Goal: Transaction & Acquisition: Purchase product/service

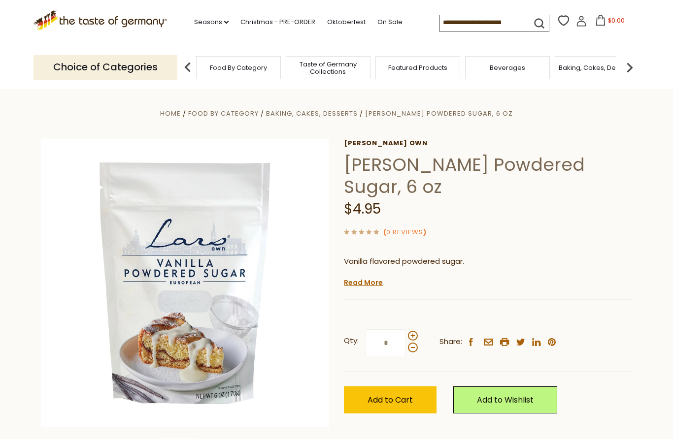
click at [391, 402] on span "Add to Cart" at bounding box center [389, 400] width 45 height 11
click at [250, 99] on section "Home Food By Category Baking, Cakes, Desserts [PERSON_NAME] Sugar, 6 oz [PERSON…" at bounding box center [336, 307] width 673 height 438
click at [289, 68] on span "Taste of Germany Collections" at bounding box center [328, 68] width 79 height 15
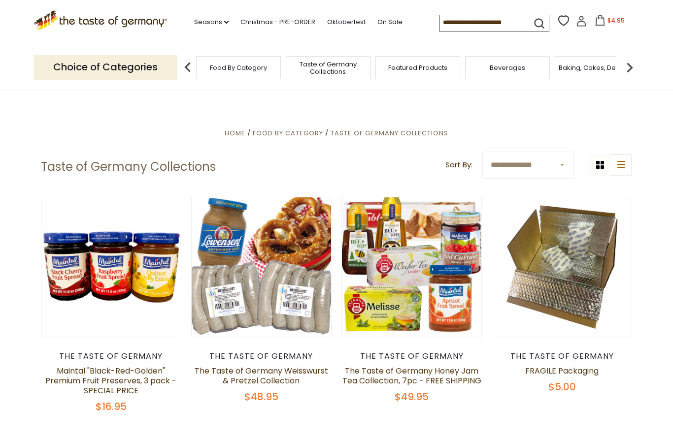
click at [253, 20] on link "Christmas - PRE-ORDER" at bounding box center [277, 22] width 75 height 11
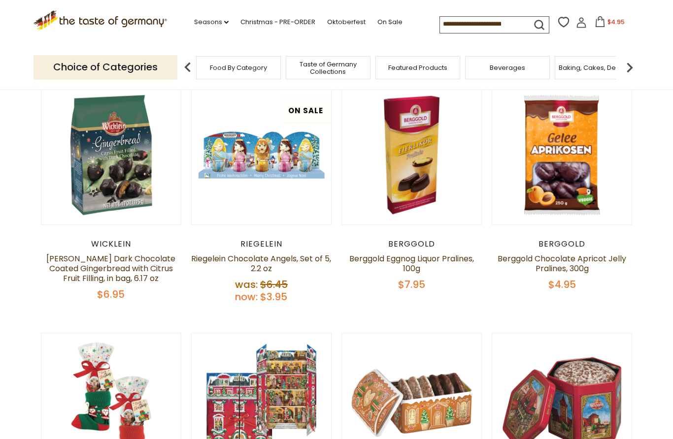
scroll to position [236, 0]
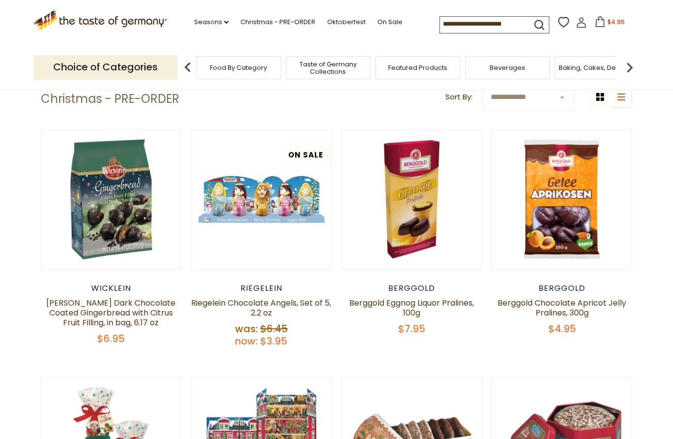
click at [468, 25] on input at bounding box center [481, 24] width 83 height 14
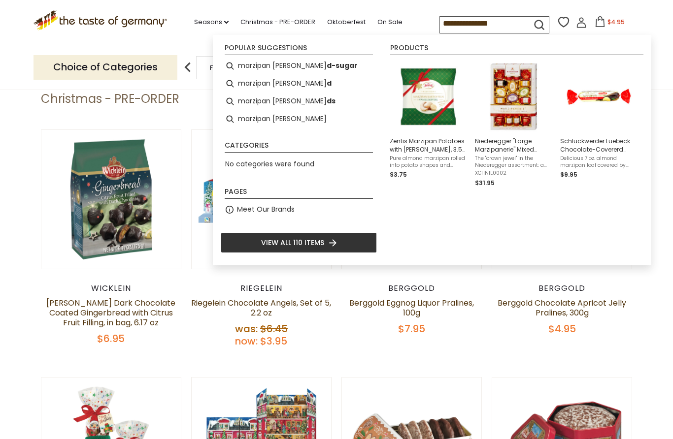
type input "**********"
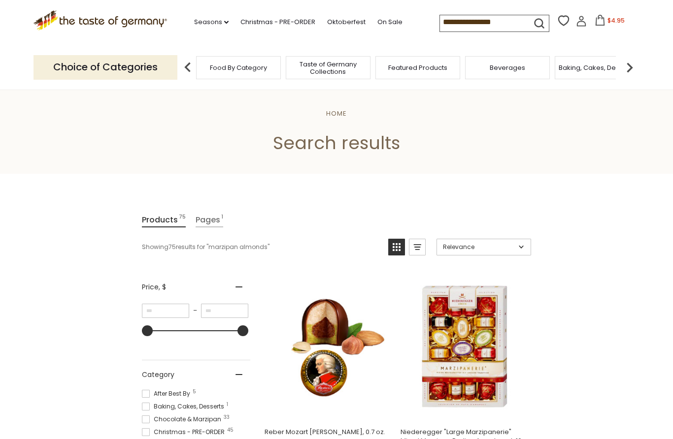
click at [492, 25] on input "**********" at bounding box center [481, 22] width 83 height 14
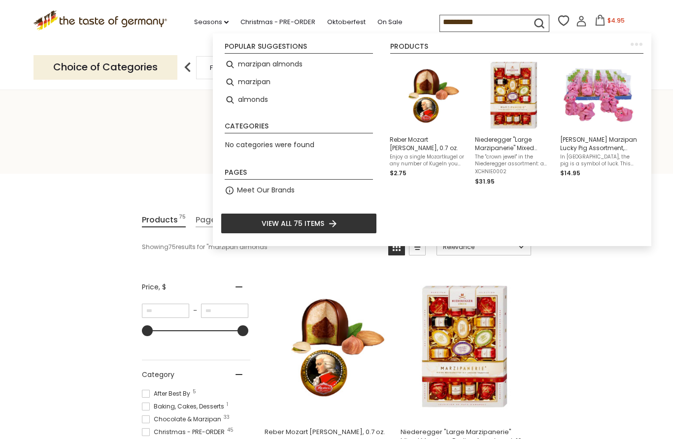
type input "********"
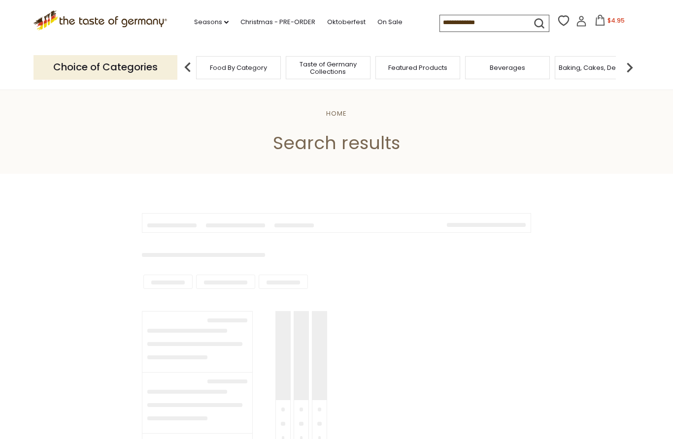
type input "********"
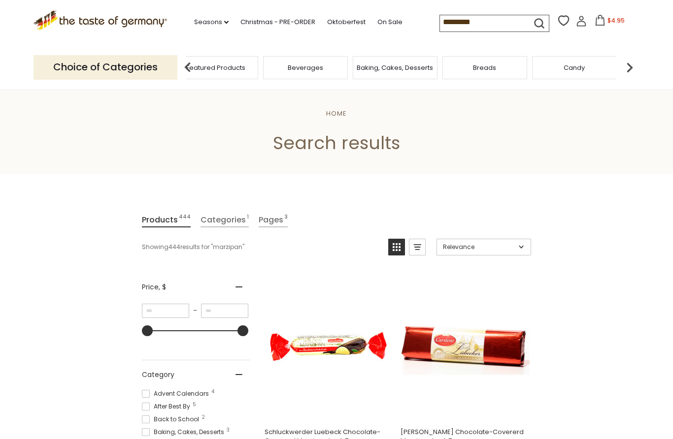
click at [165, 67] on span "Taste of Germany Collections" at bounding box center [126, 68] width 79 height 15
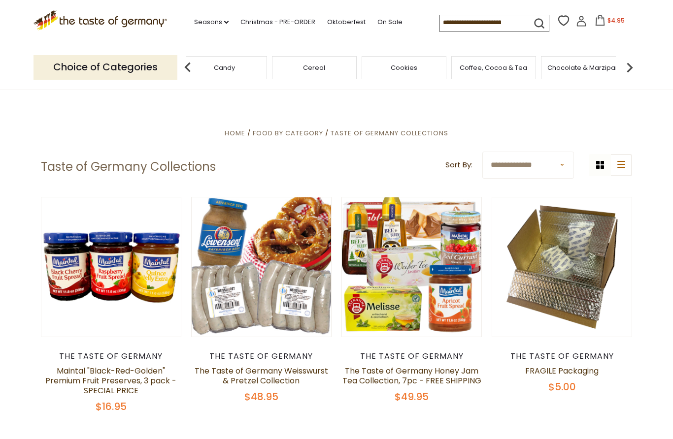
click at [359, 69] on div "Cereal" at bounding box center [314, 67] width 90 height 23
click at [627, 68] on img at bounding box center [630, 68] width 20 height 20
click at [628, 68] on img at bounding box center [630, 68] width 20 height 20
click at [631, 68] on img at bounding box center [630, 68] width 20 height 20
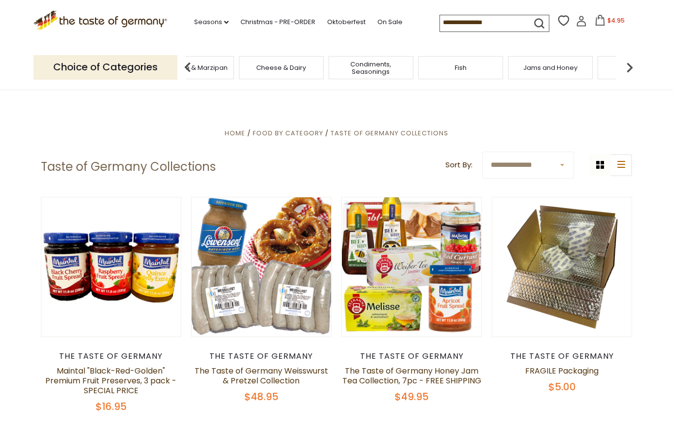
click at [626, 69] on img at bounding box center [630, 68] width 20 height 20
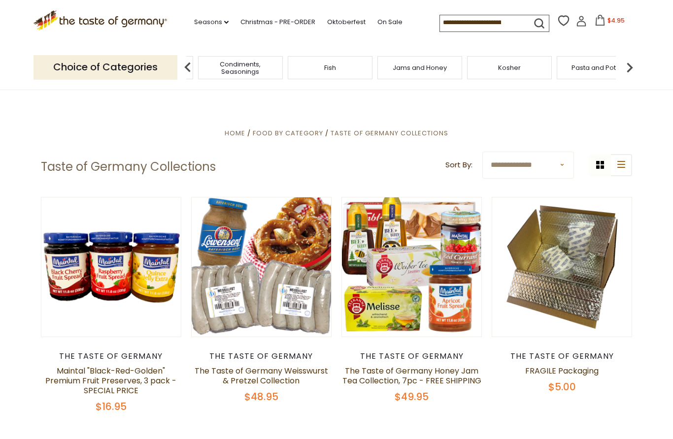
click at [626, 67] on img at bounding box center [630, 68] width 20 height 20
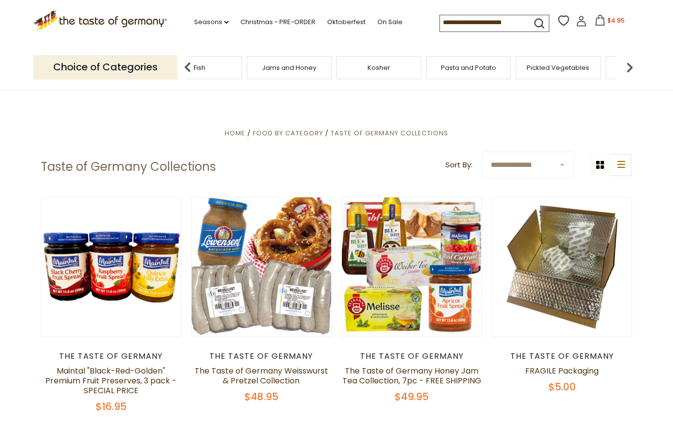
click at [625, 68] on img at bounding box center [630, 68] width 20 height 20
click at [632, 67] on img at bounding box center [630, 68] width 20 height 20
click at [628, 67] on img at bounding box center [630, 68] width 20 height 20
click at [627, 66] on img at bounding box center [630, 68] width 20 height 20
click at [626, 66] on img at bounding box center [630, 68] width 20 height 20
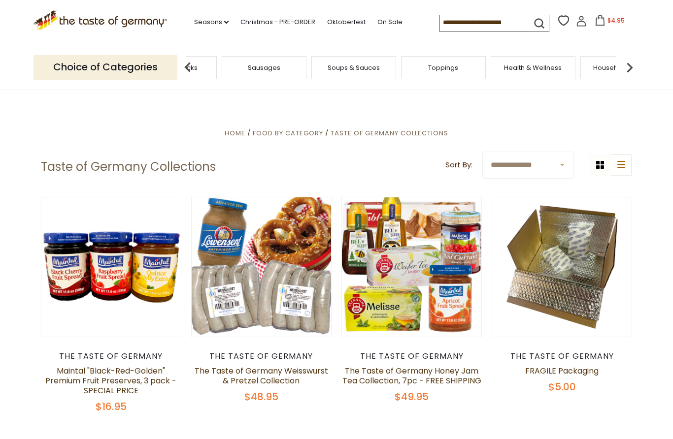
click at [626, 66] on img at bounding box center [630, 68] width 20 height 20
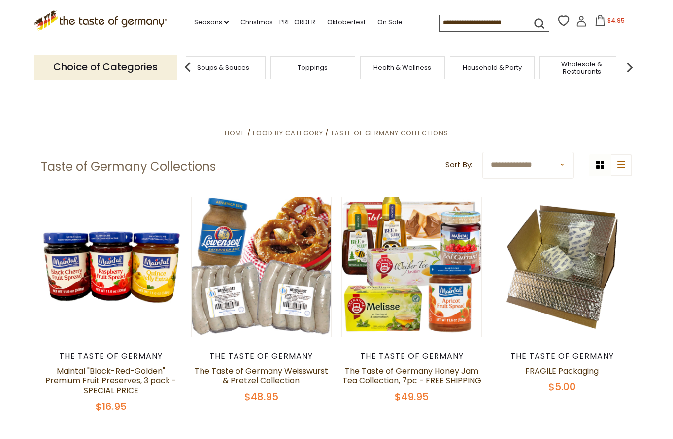
click at [627, 69] on img at bounding box center [630, 68] width 20 height 20
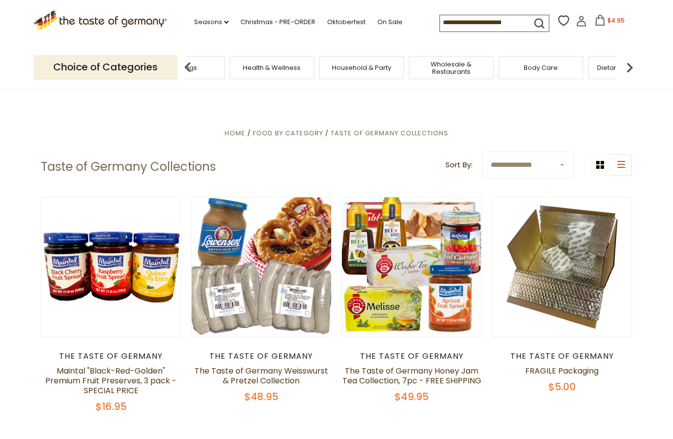
click at [628, 66] on img at bounding box center [630, 68] width 20 height 20
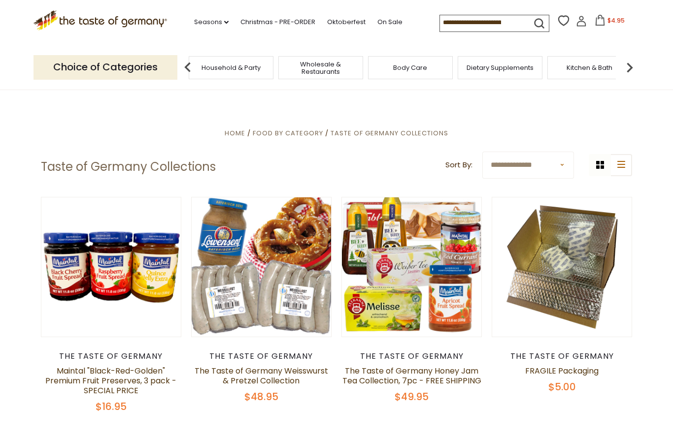
click at [625, 68] on img at bounding box center [630, 68] width 20 height 20
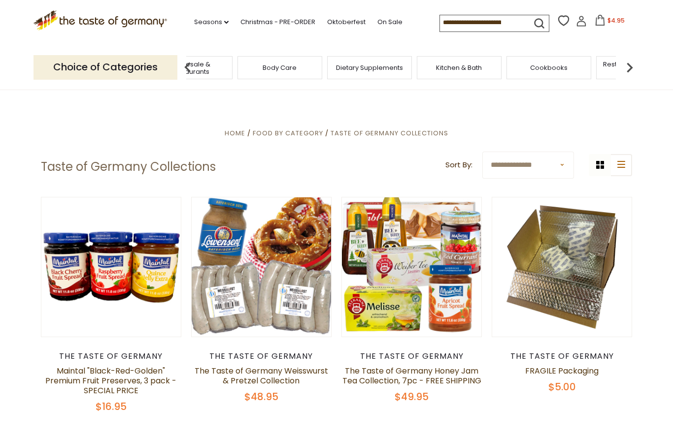
click at [623, 68] on img at bounding box center [630, 68] width 20 height 20
